Goal: Task Accomplishment & Management: Manage account settings

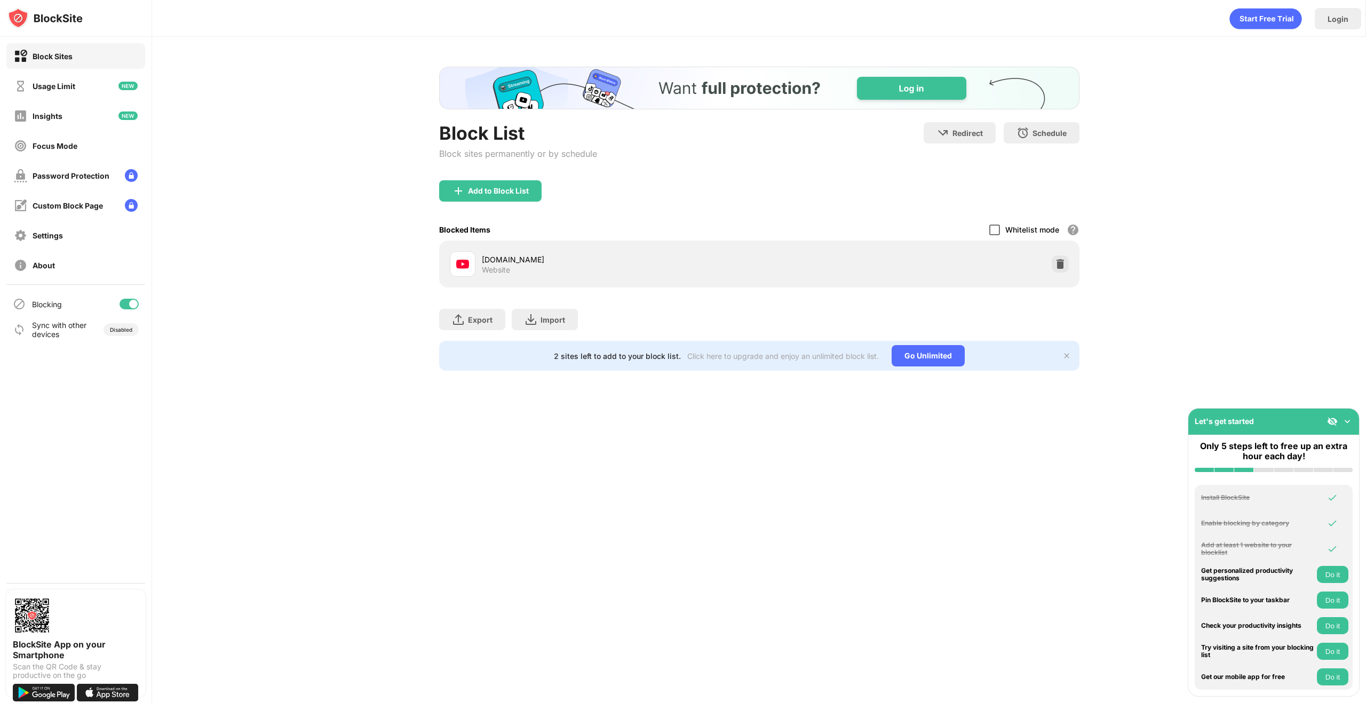
click at [995, 229] on div at bounding box center [994, 230] width 11 height 11
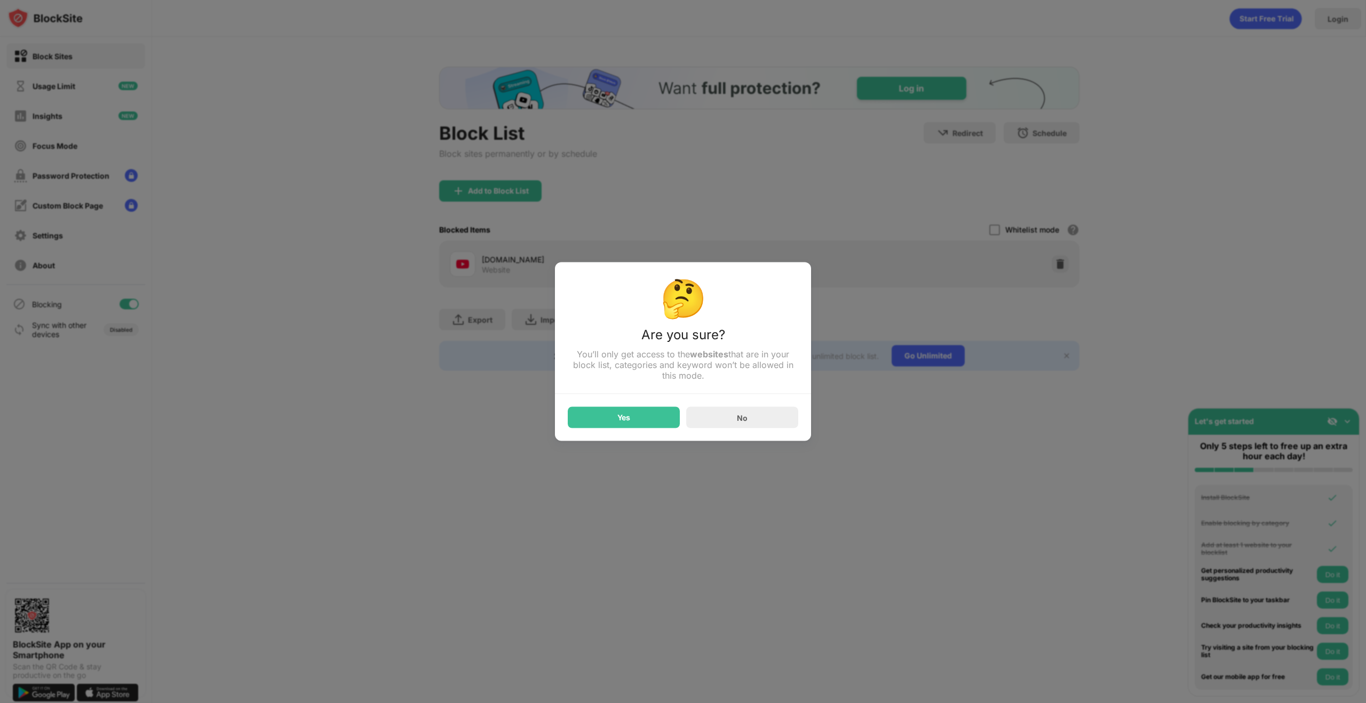
click at [770, 432] on div "🤔 Are you sure? You’ll only get access to the websites that are in your block l…" at bounding box center [683, 352] width 256 height 179
click at [761, 419] on div "No" at bounding box center [742, 417] width 112 height 21
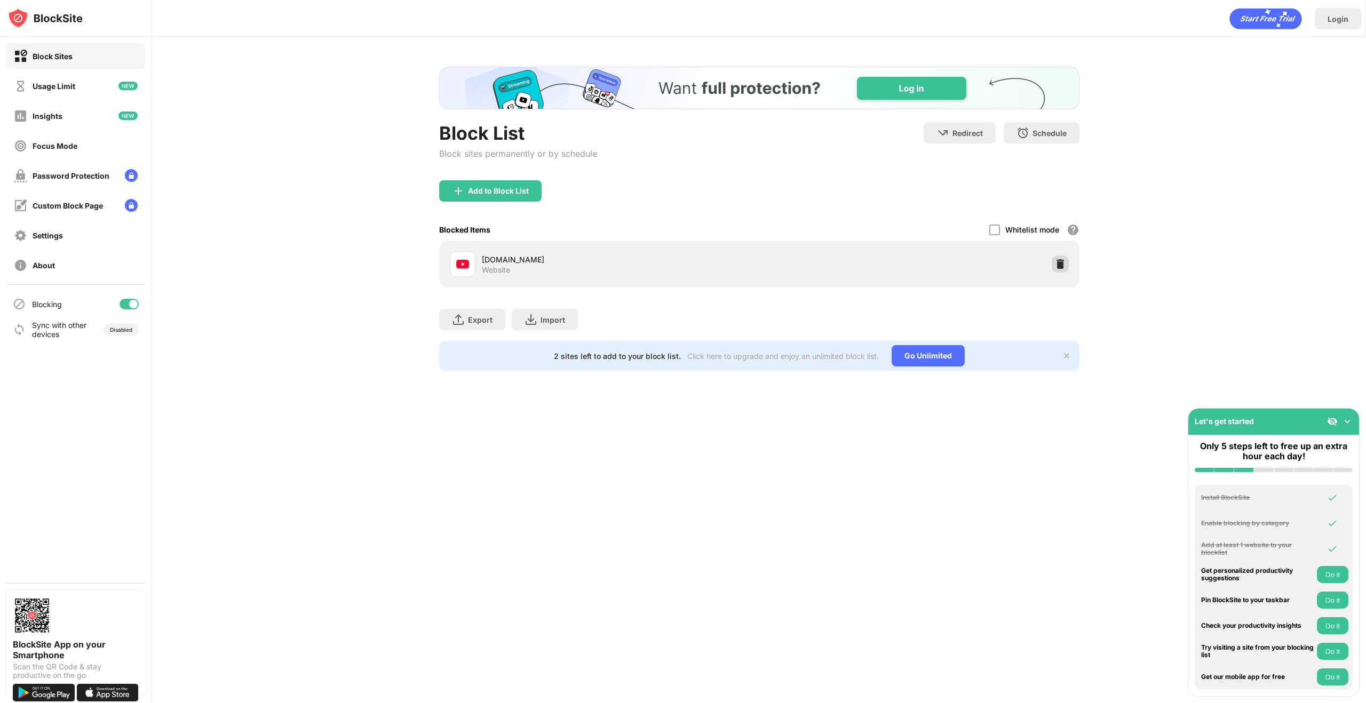
click at [1061, 264] on img at bounding box center [1060, 264] width 11 height 11
